Goal: Information Seeking & Learning: Understand process/instructions

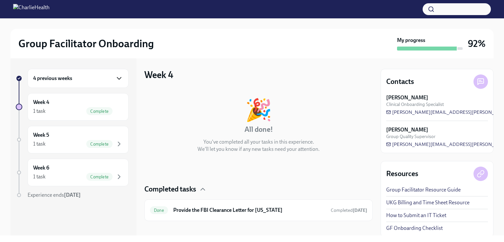
click at [120, 78] on icon "button" at bounding box center [119, 78] width 4 height 2
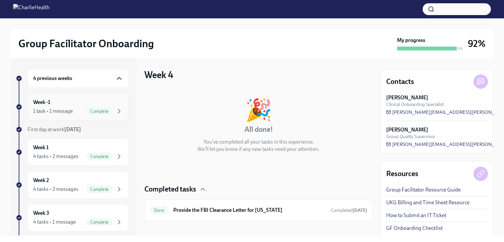
click at [78, 99] on div "Week -1 1 task • 1 message Complete" at bounding box center [78, 107] width 90 height 16
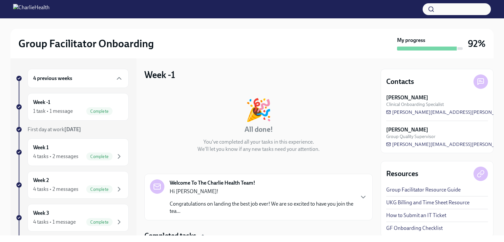
scroll to position [53, 0]
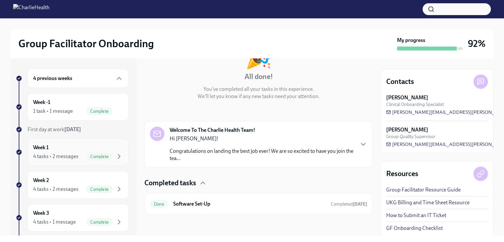
click at [74, 150] on div "Week 1 4 tasks • 2 messages Complete" at bounding box center [78, 152] width 90 height 16
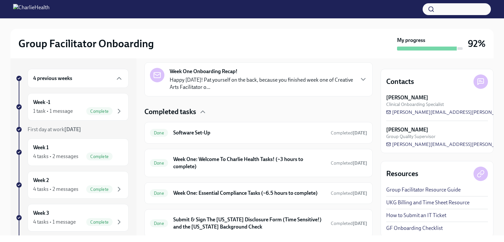
scroll to position [162, 0]
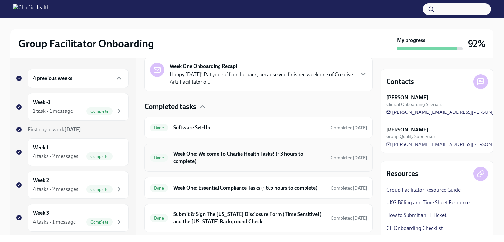
click at [244, 163] on h6 "Week One: Welcome To Charlie Health Tasks! (~3 hours to complete)" at bounding box center [249, 158] width 152 height 14
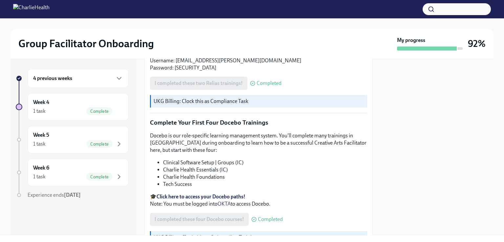
scroll to position [855, 0]
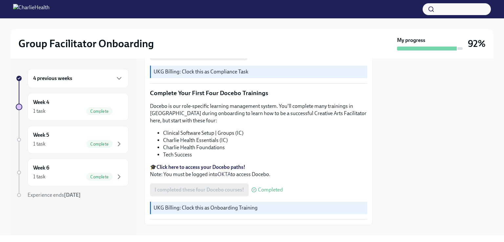
click at [96, 80] on div "4 previous weeks" at bounding box center [78, 79] width 90 height 8
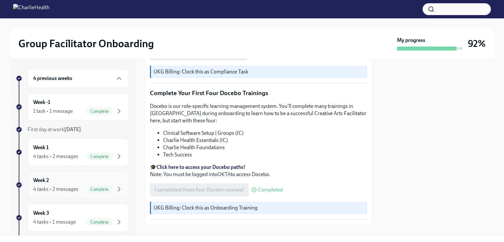
click at [72, 182] on div "Week 2 4 tasks • 2 messages Complete" at bounding box center [78, 185] width 90 height 16
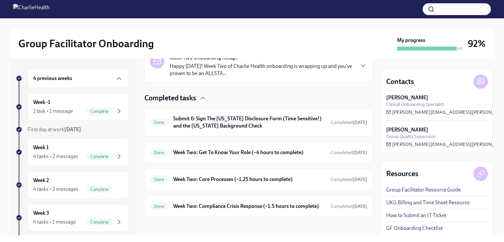
scroll to position [184, 0]
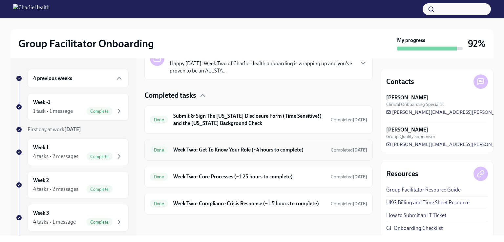
click at [248, 146] on h6 "Week Two: Get To Know Your Role (~4 hours to complete)" at bounding box center [249, 149] width 152 height 7
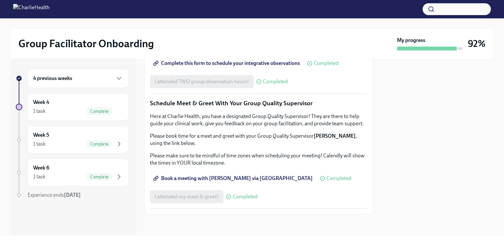
scroll to position [633, 0]
click at [116, 84] on div "4 previous weeks" at bounding box center [78, 78] width 101 height 19
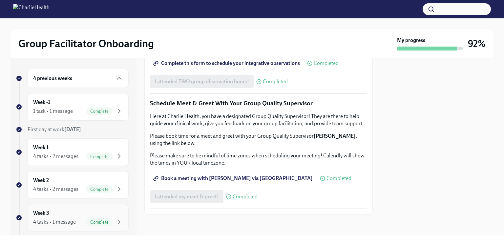
click at [80, 214] on div "Week 3 4 tasks • 1 message Complete" at bounding box center [78, 218] width 90 height 16
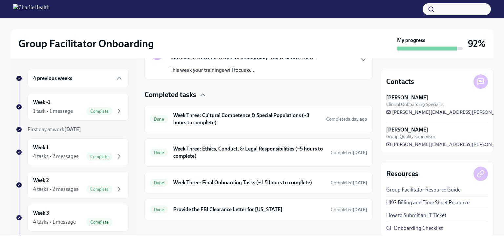
scroll to position [139, 0]
